Goal: Check status: Verify the current state of an ongoing process or item

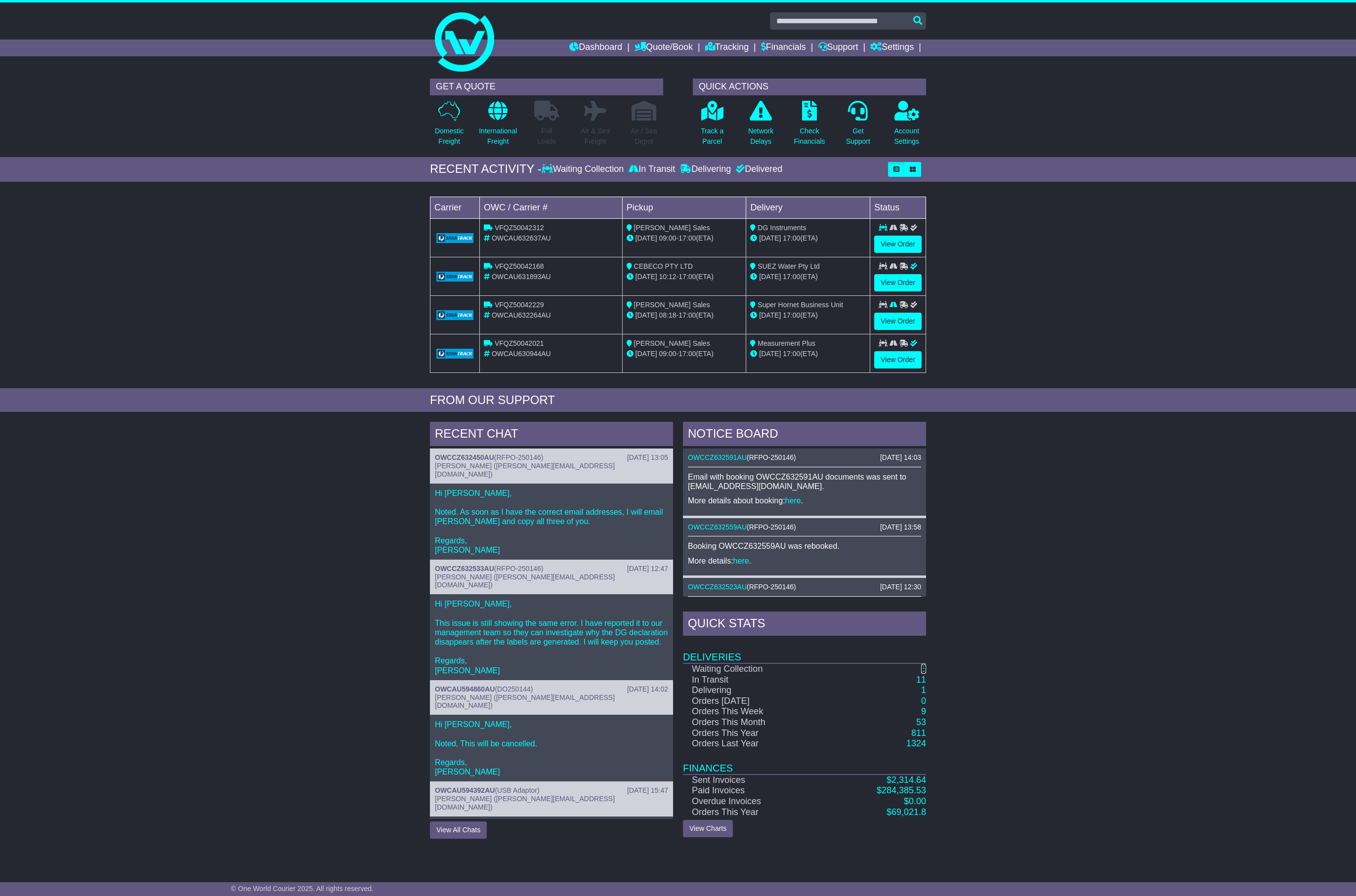
click at [921, 673] on link "6" at bounding box center [923, 669] width 5 height 10
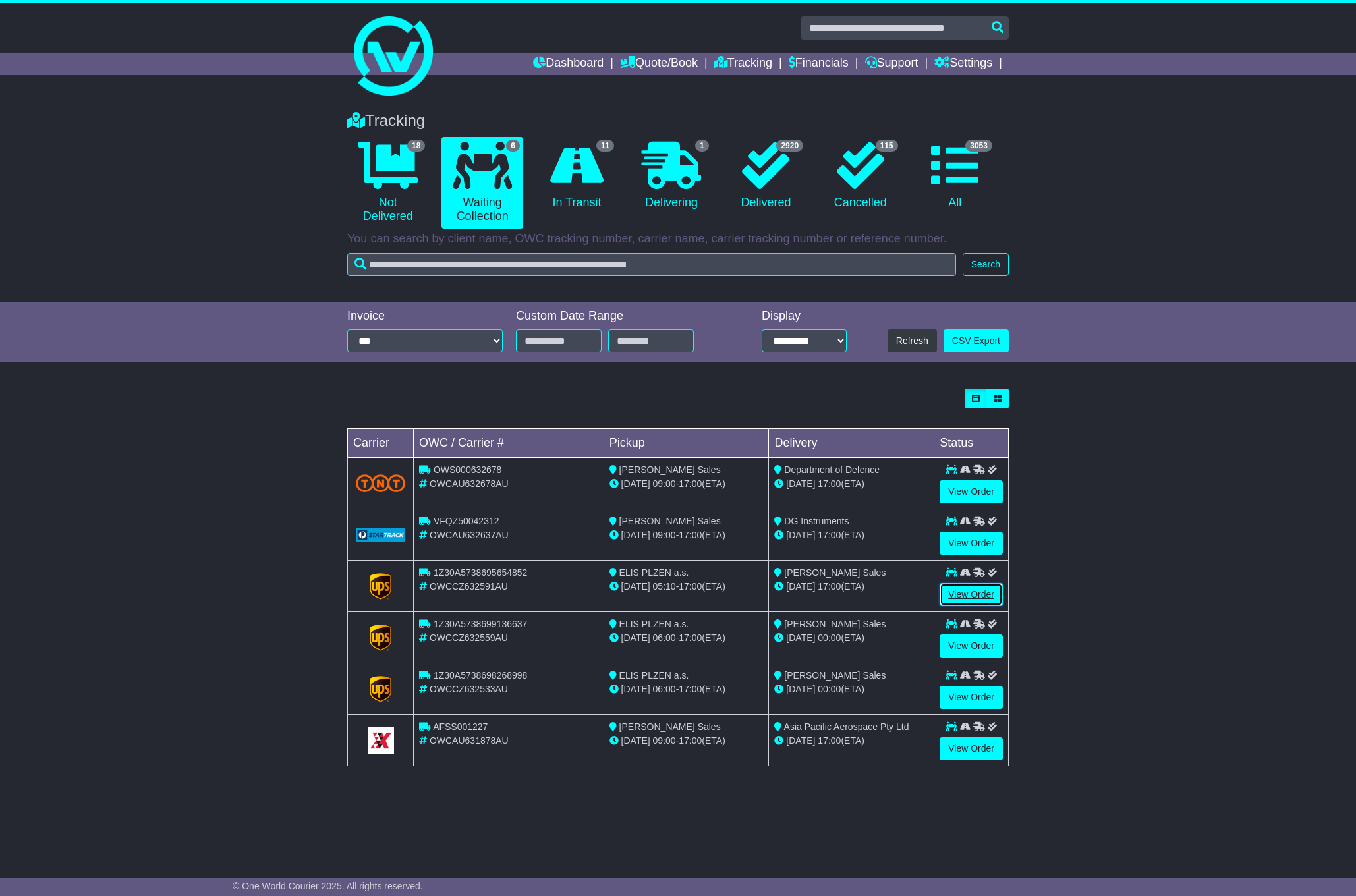
click at [975, 593] on link "View Order" at bounding box center [971, 594] width 63 height 23
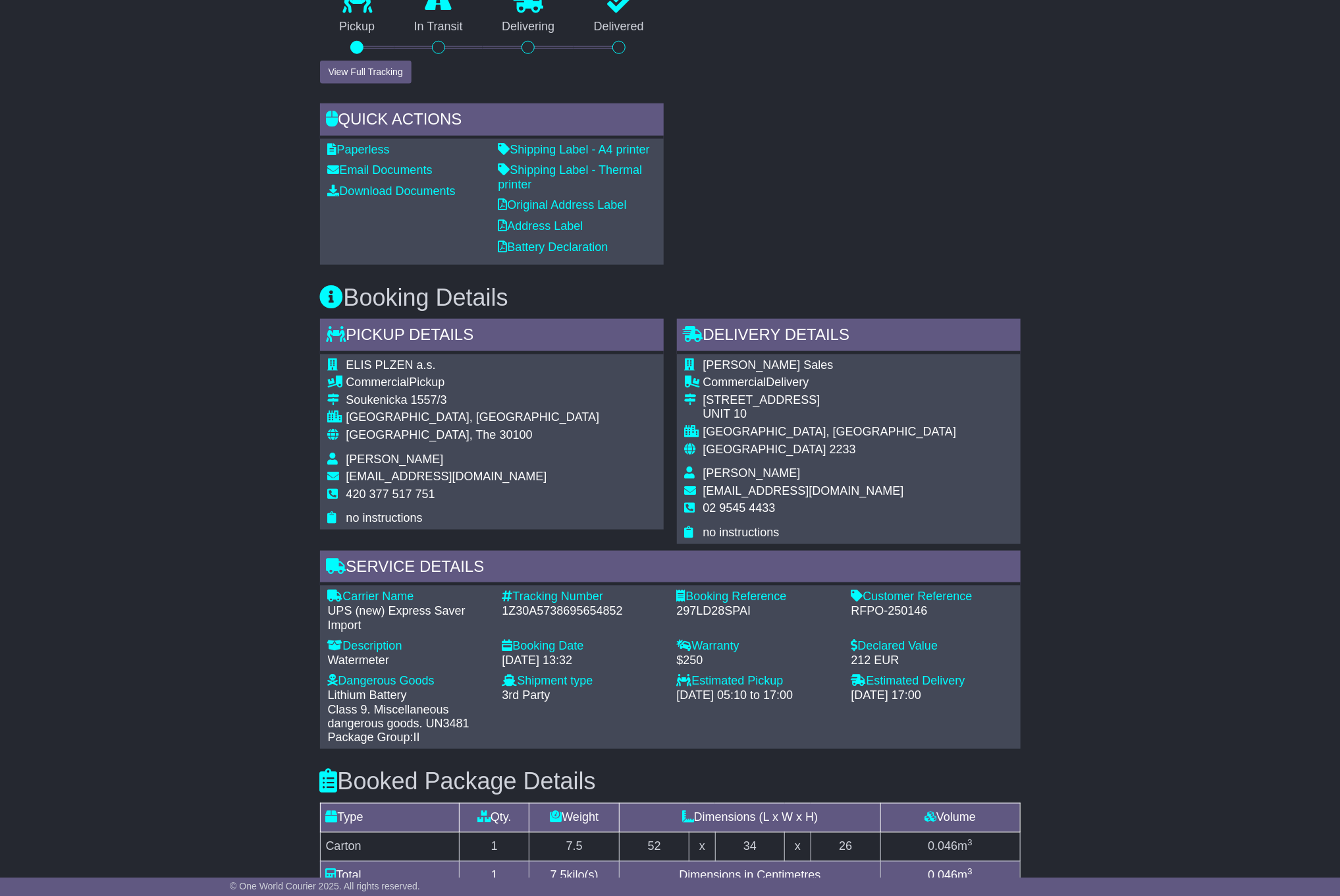
scroll to position [988, 0]
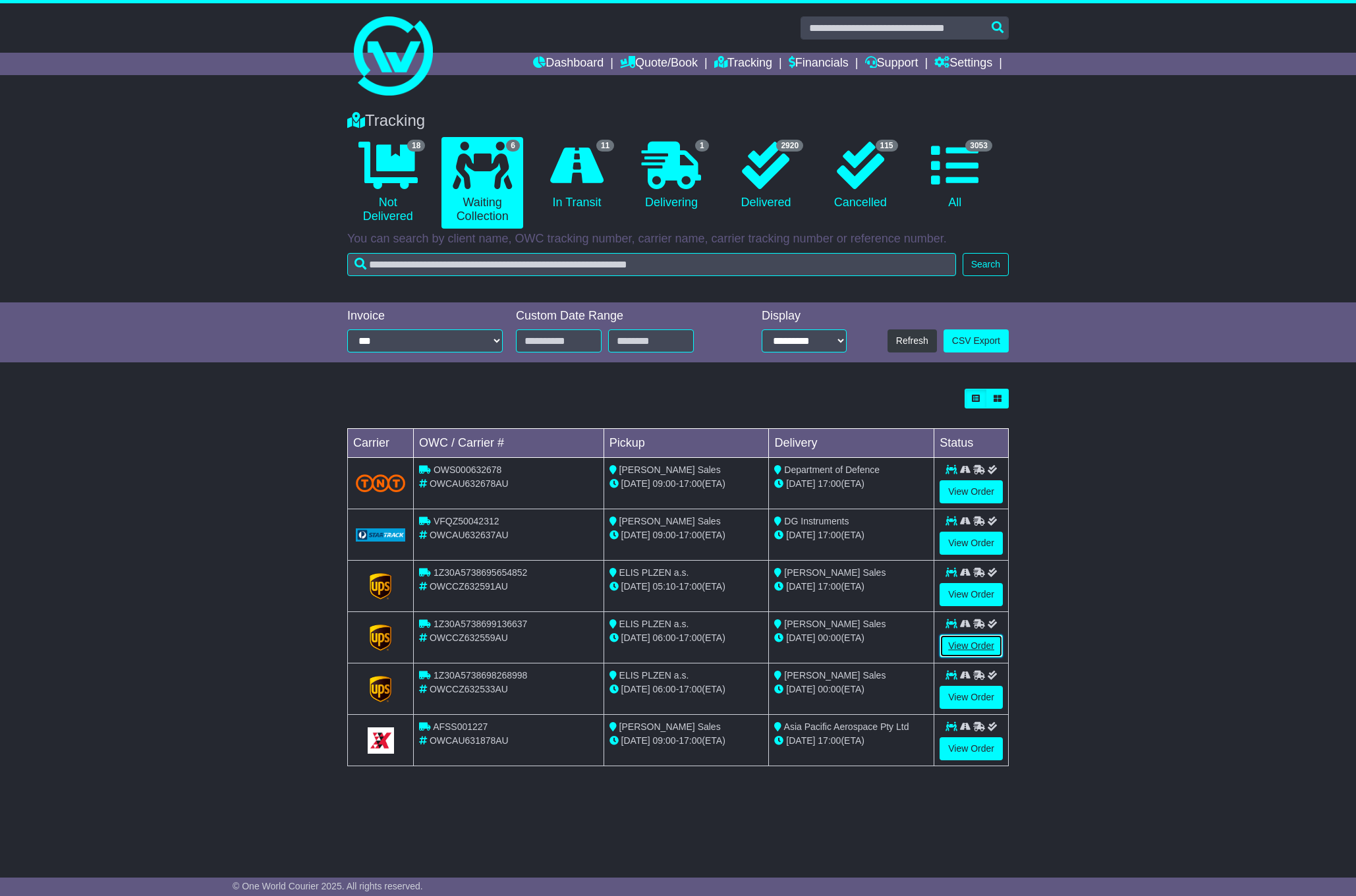
click at [979, 656] on link "View Order" at bounding box center [971, 646] width 63 height 23
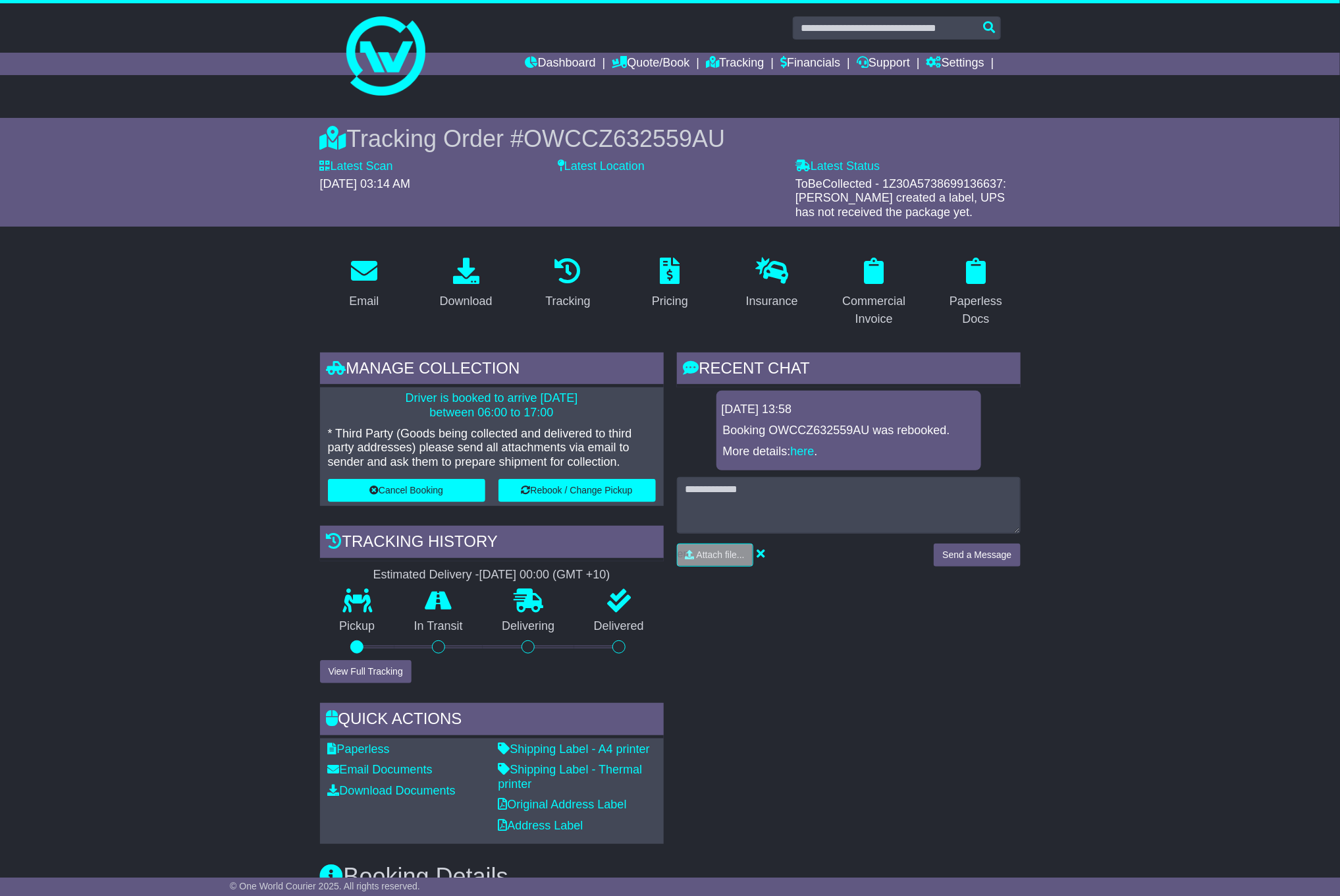
scroll to position [165, 0]
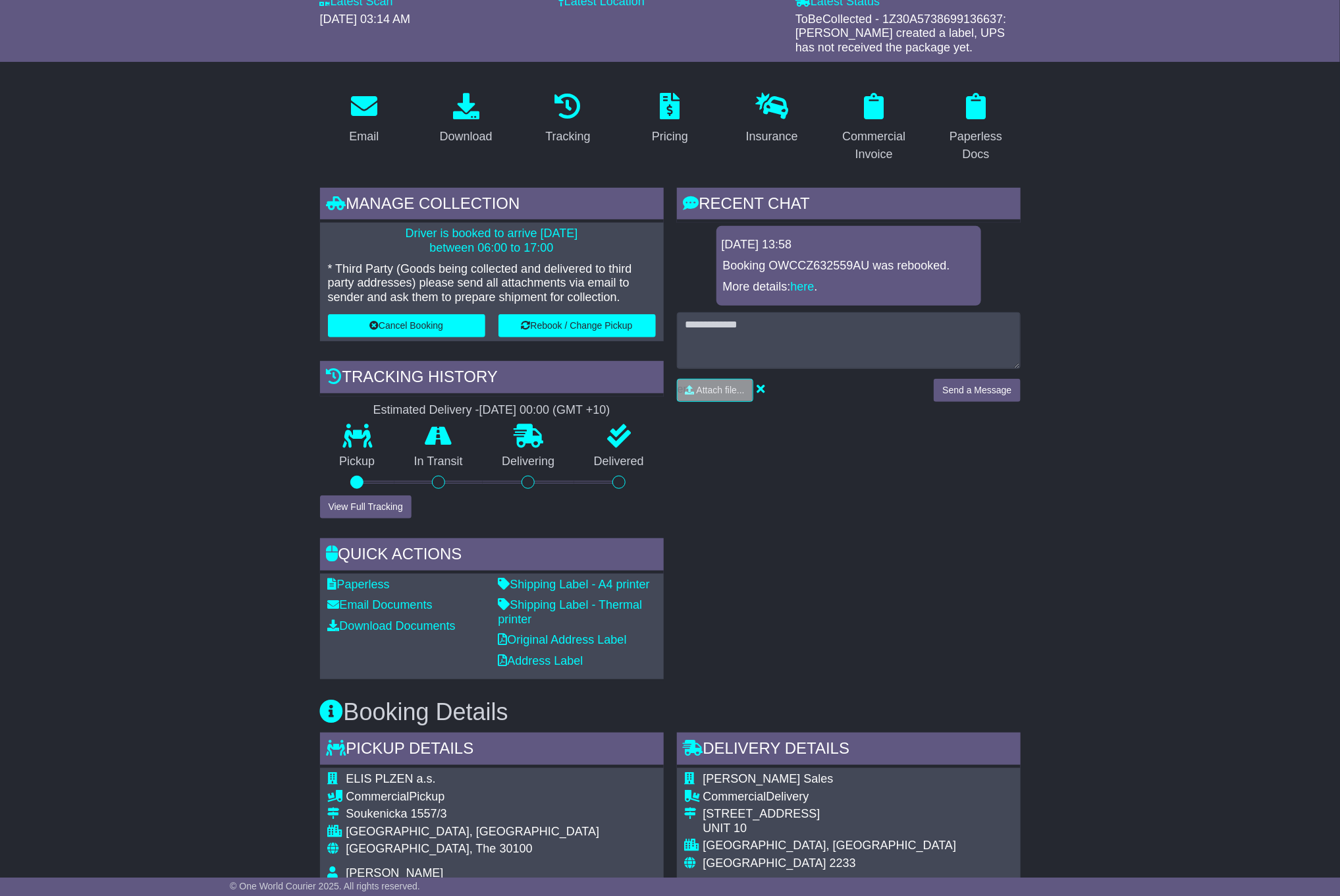
drag, startPoint x: 828, startPoint y: 255, endPoint x: 826, endPoint y: 265, distance: 10.2
click at [826, 261] on div "11 Aug 2025 13:58 Booking OWCCZ632559AU was rebooked. More details: here ." at bounding box center [848, 266] width 264 height 80
click at [826, 265] on p "Booking OWCCZ632559AU was rebooked." at bounding box center [849, 266] width 252 height 15
copy p "OWCCZ632559AU"
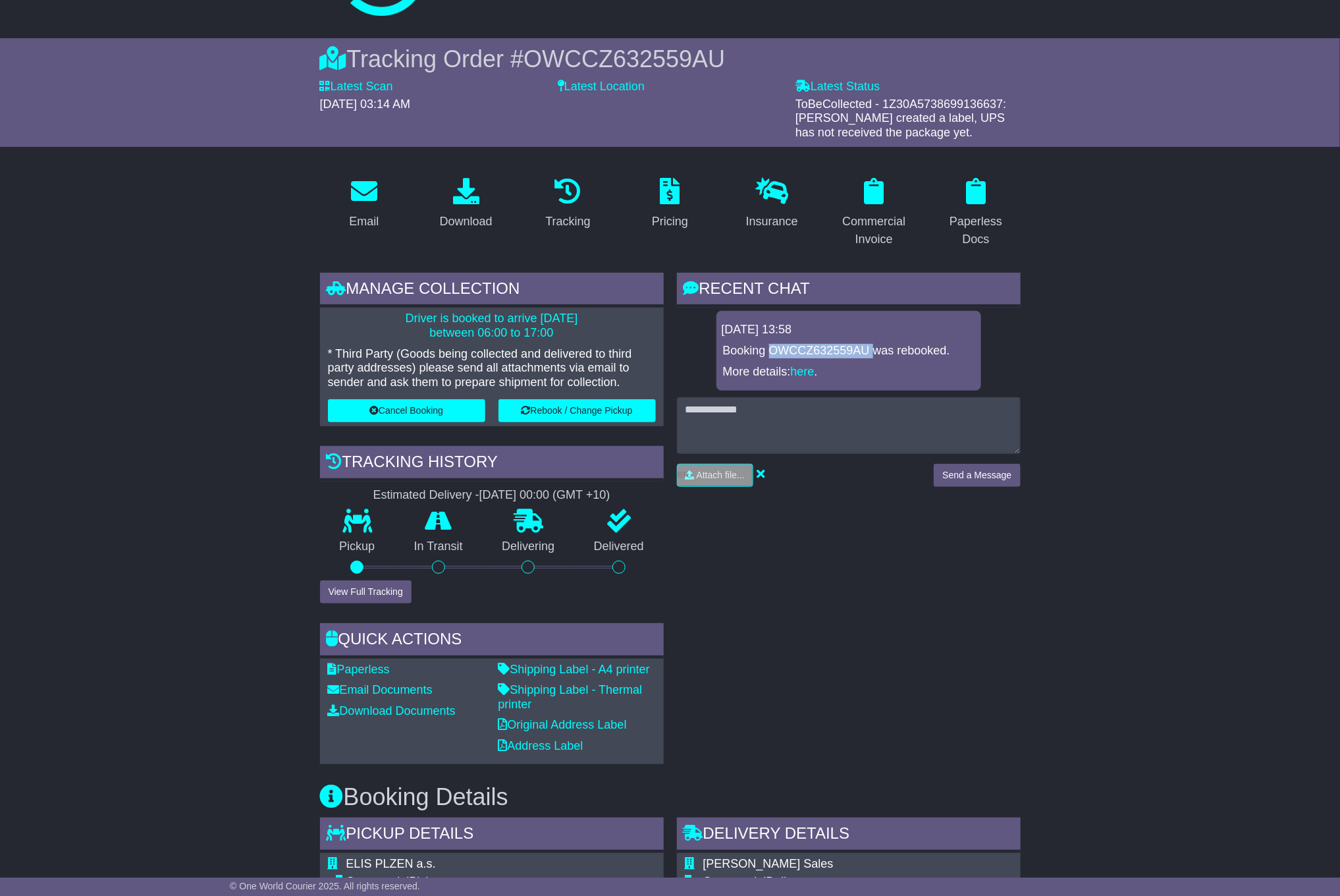
scroll to position [0, 0]
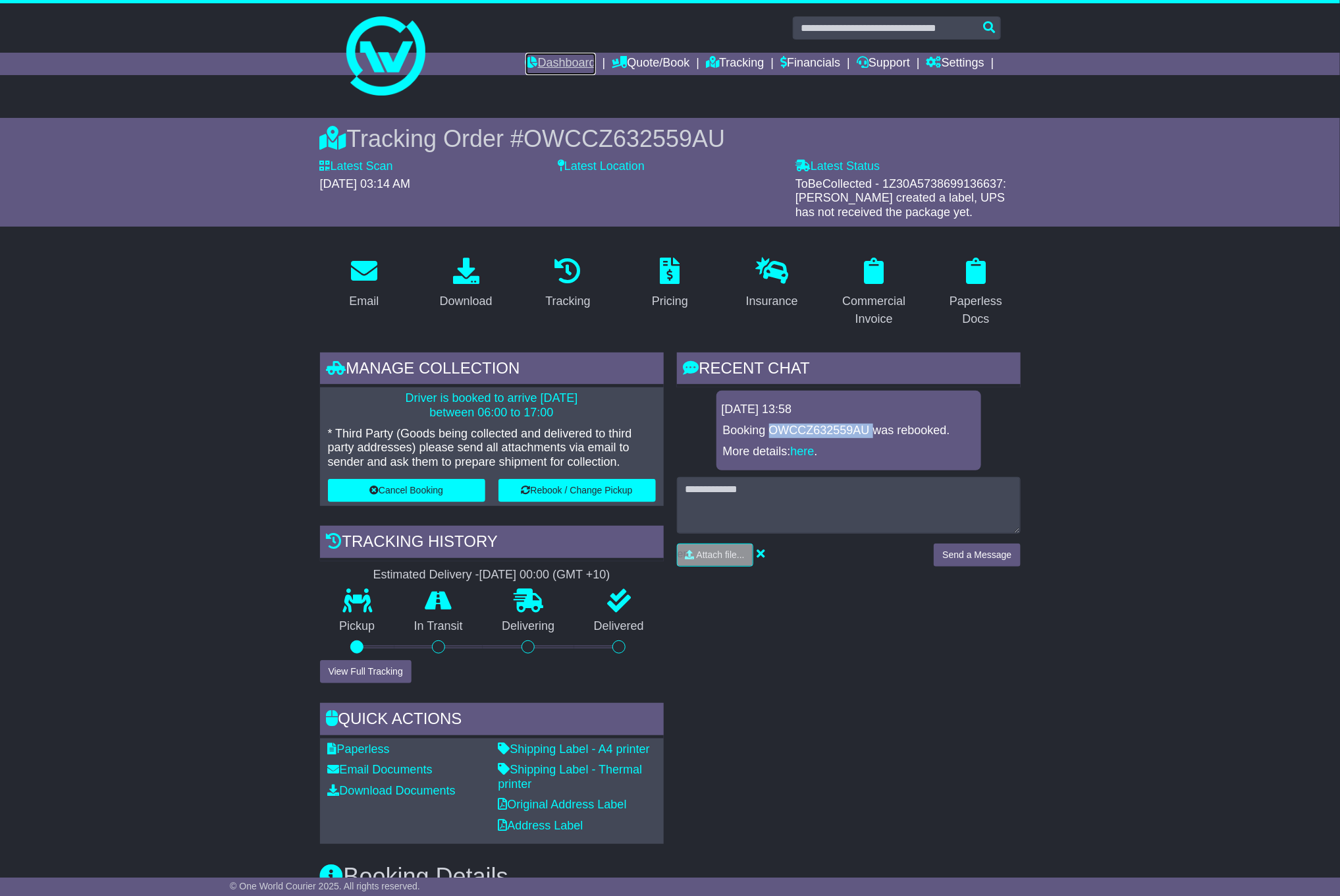
click at [555, 63] on link "Dashboard" at bounding box center [561, 64] width 70 height 22
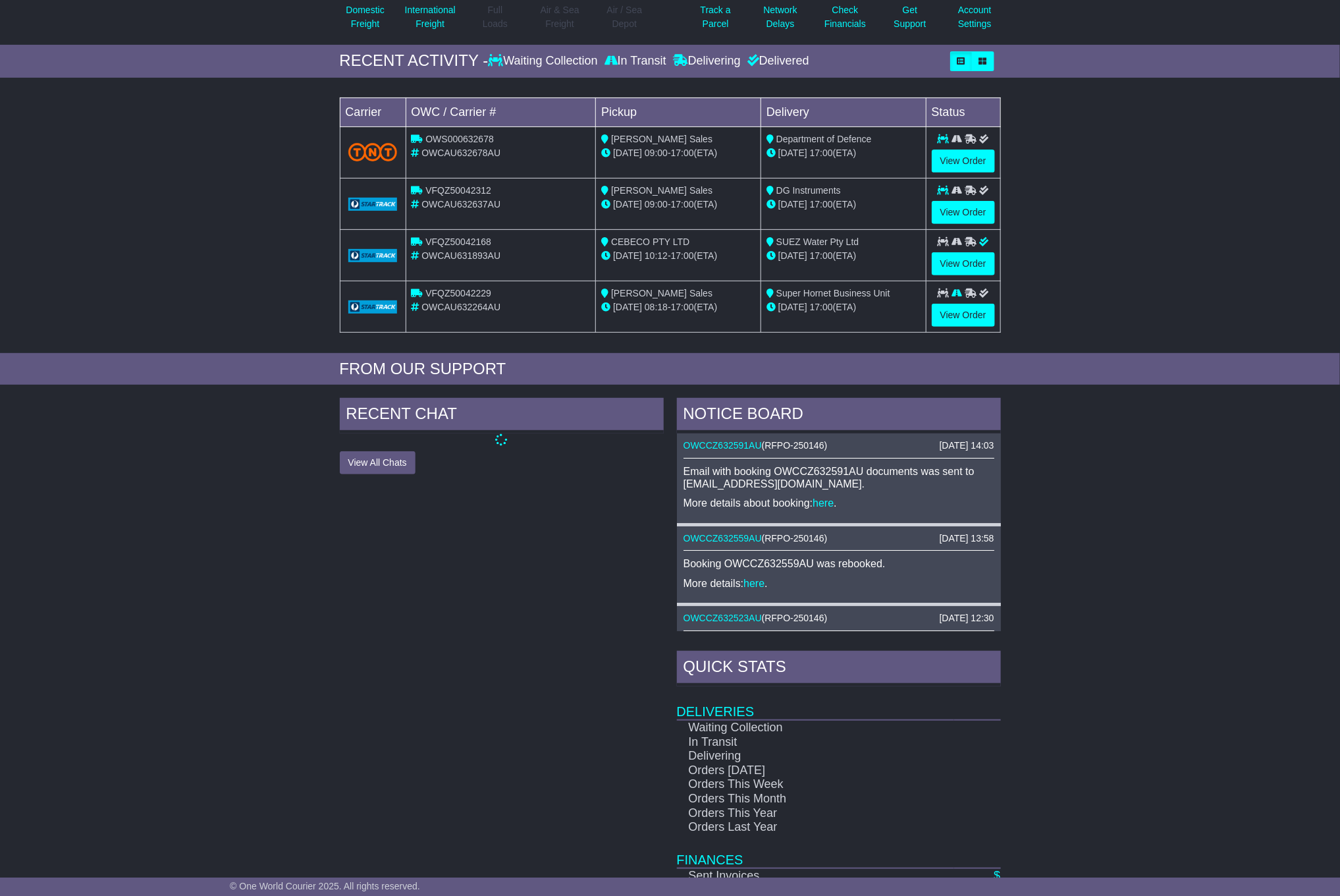
scroll to position [258, 0]
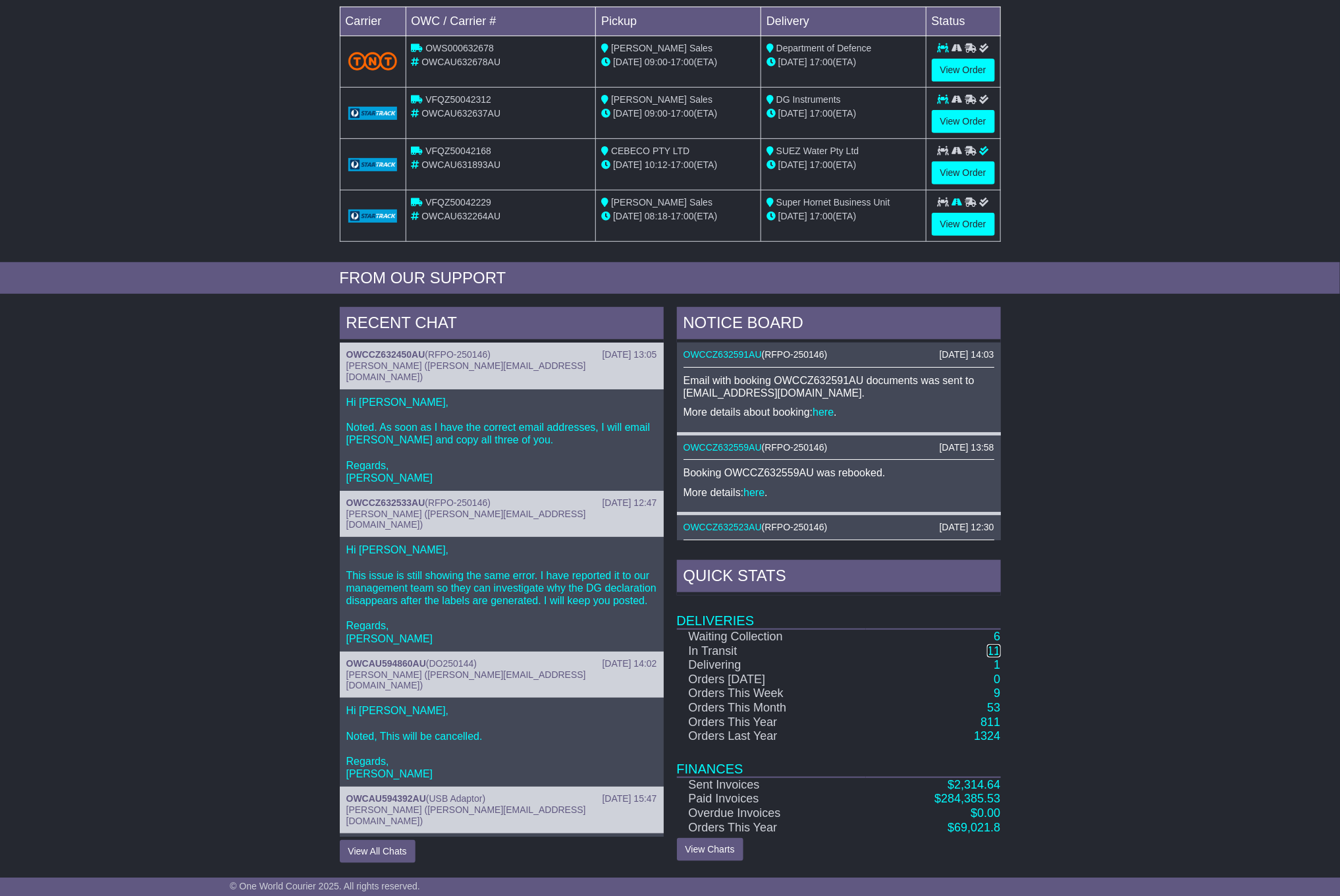
click at [998, 653] on link "11" at bounding box center [993, 650] width 13 height 13
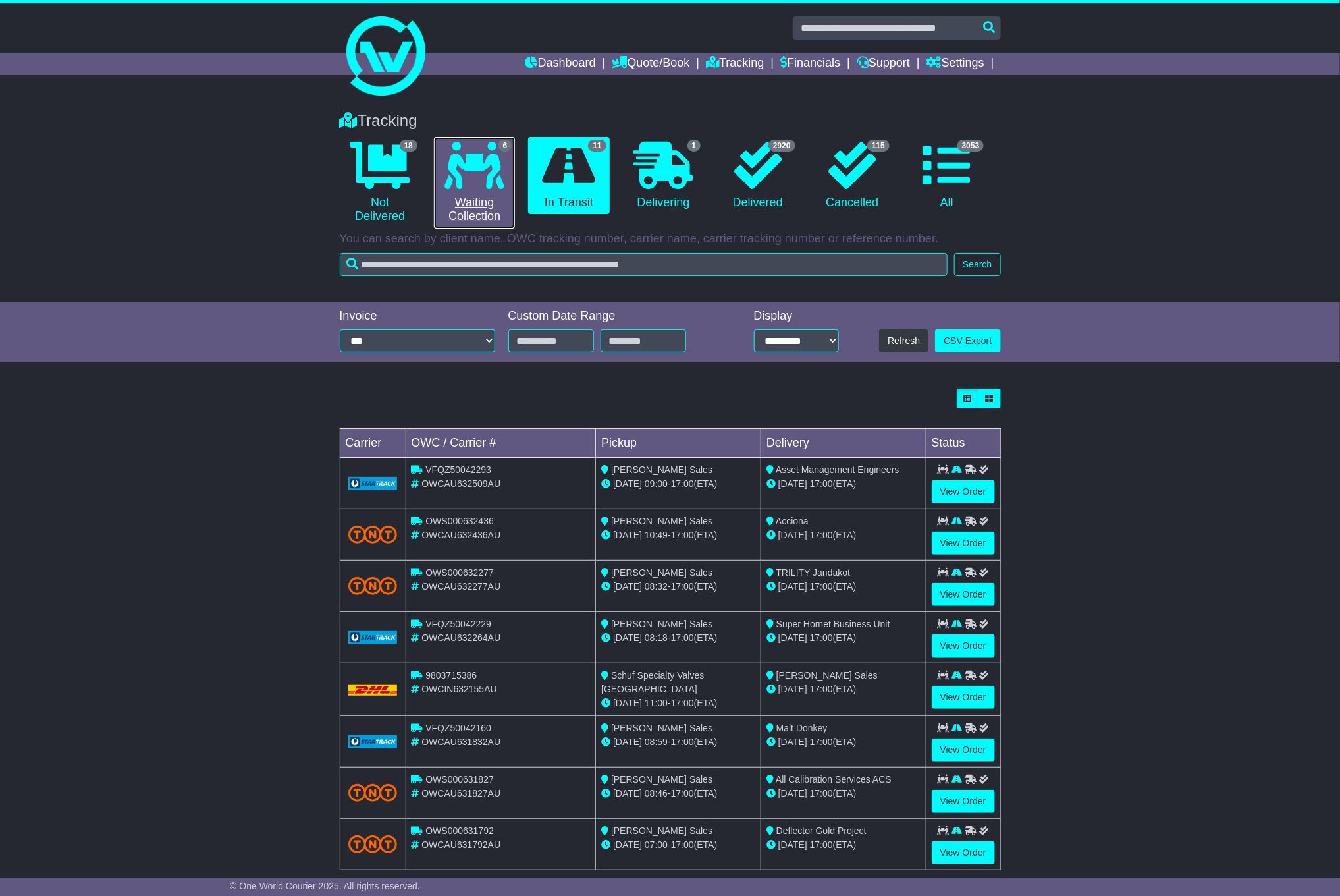
click at [468, 180] on icon at bounding box center [475, 166] width 59 height 48
